Goal: Browse casually

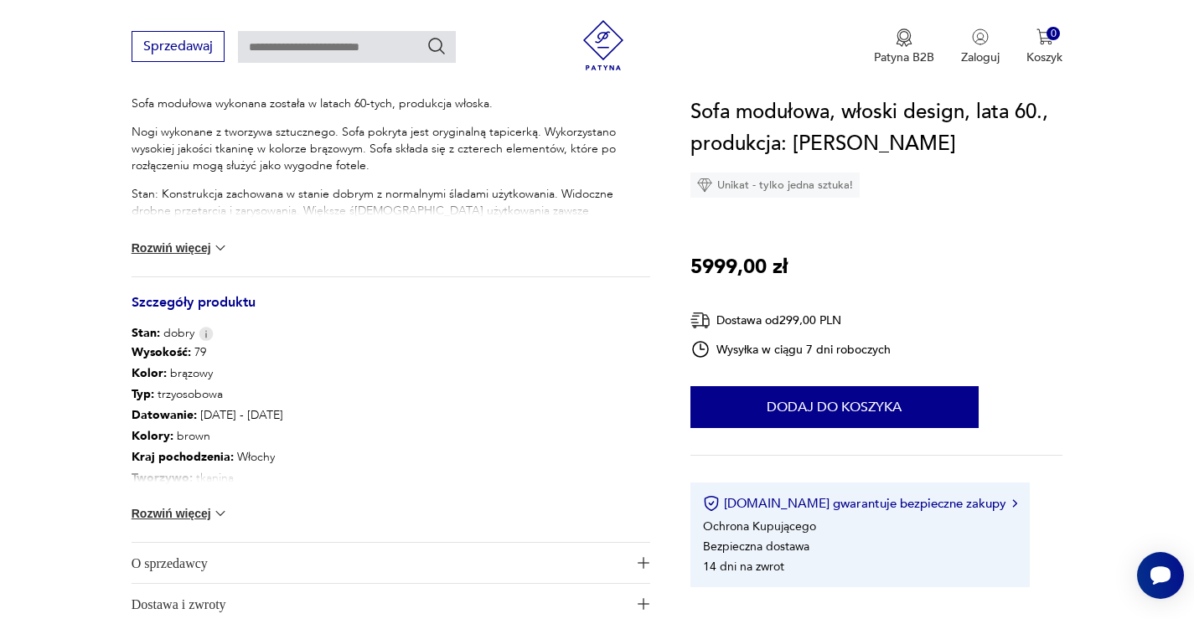
click at [190, 518] on button "Rozwiń więcej" at bounding box center [180, 513] width 97 height 17
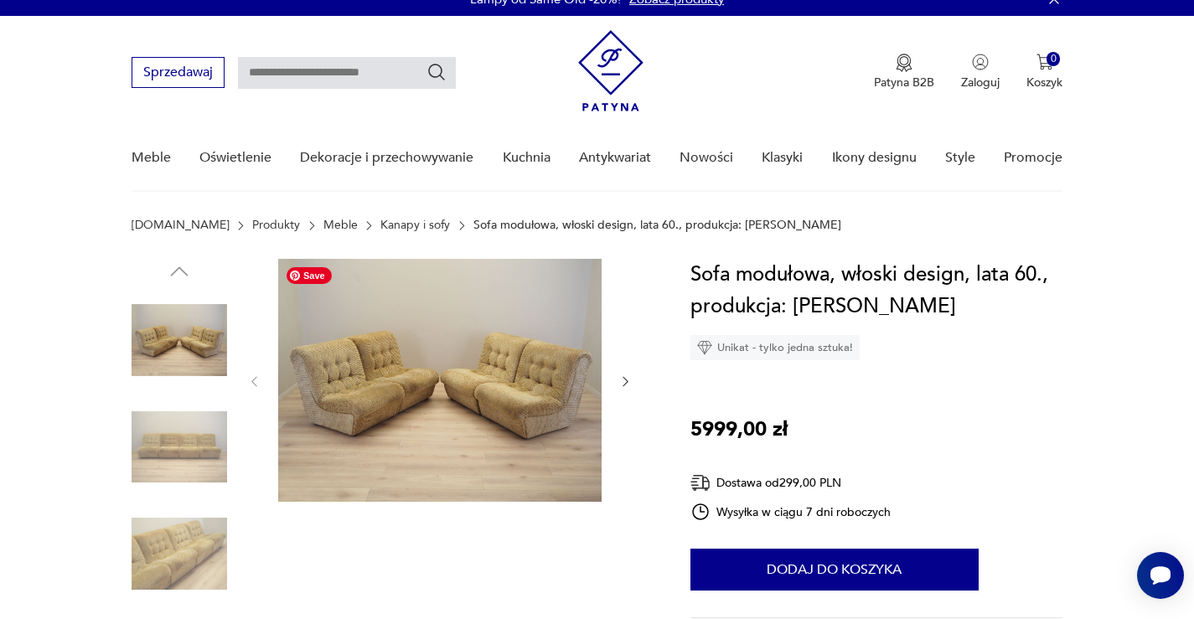
scroll to position [16, 0]
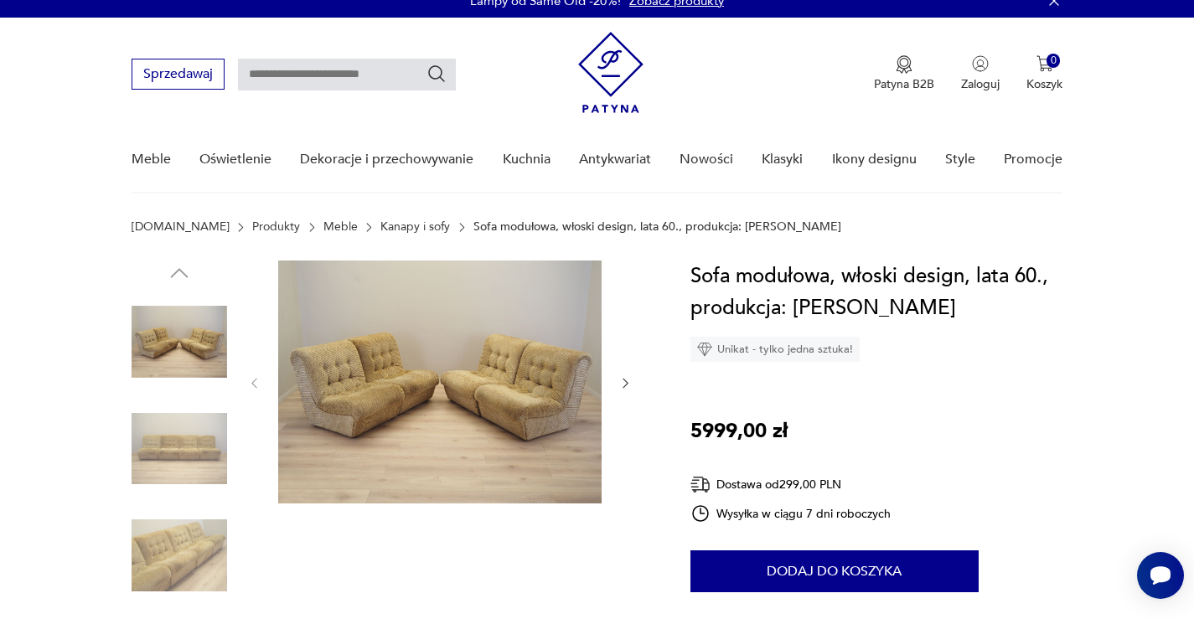
click at [171, 523] on img at bounding box center [180, 556] width 96 height 96
